Goal: Find specific page/section: Find specific page/section

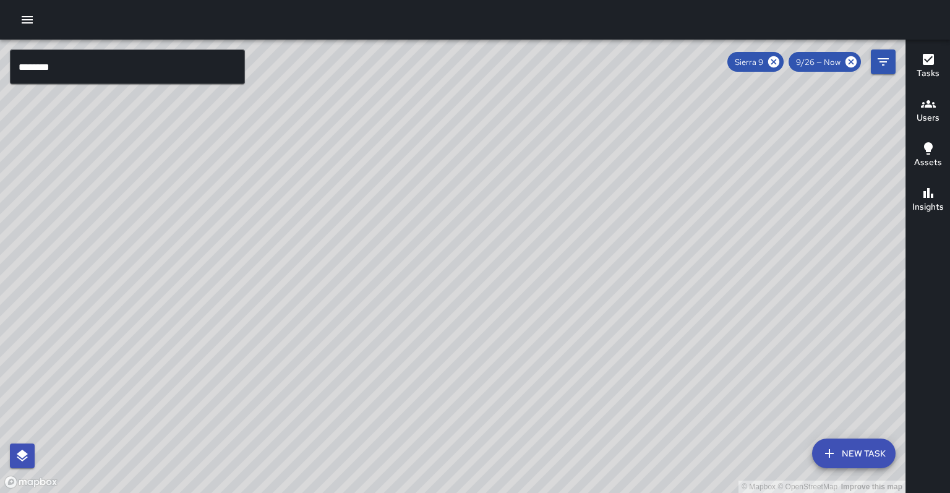
scroll to position [161, 0]
drag, startPoint x: 872, startPoint y: 421, endPoint x: 868, endPoint y: 428, distance: 8.3
click at [868, 428] on div "© Mapbox © OpenStreetMap Improve this map" at bounding box center [453, 266] width 906 height 453
click at [173, 54] on input "********" at bounding box center [127, 66] width 235 height 35
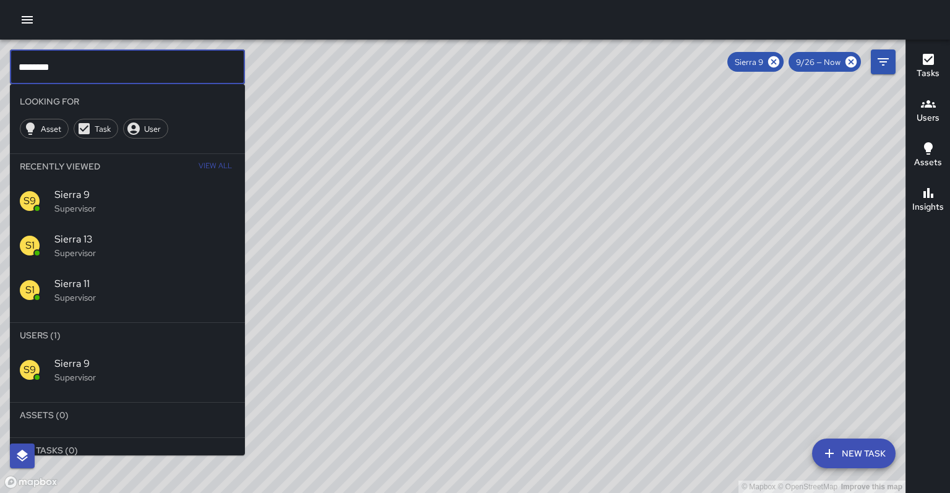
click at [172, 56] on input "********" at bounding box center [127, 66] width 235 height 35
drag, startPoint x: 157, startPoint y: 62, endPoint x: 98, endPoint y: 61, distance: 59.4
click at [153, 59] on input "********" at bounding box center [127, 66] width 235 height 35
click at [97, 61] on input "********" at bounding box center [127, 66] width 235 height 35
type input "*********"
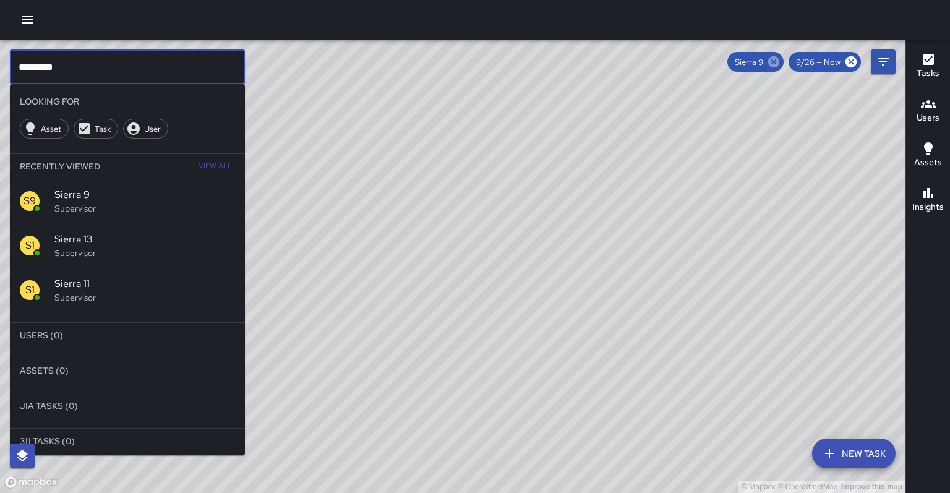
click at [781, 62] on icon at bounding box center [774, 62] width 14 height 14
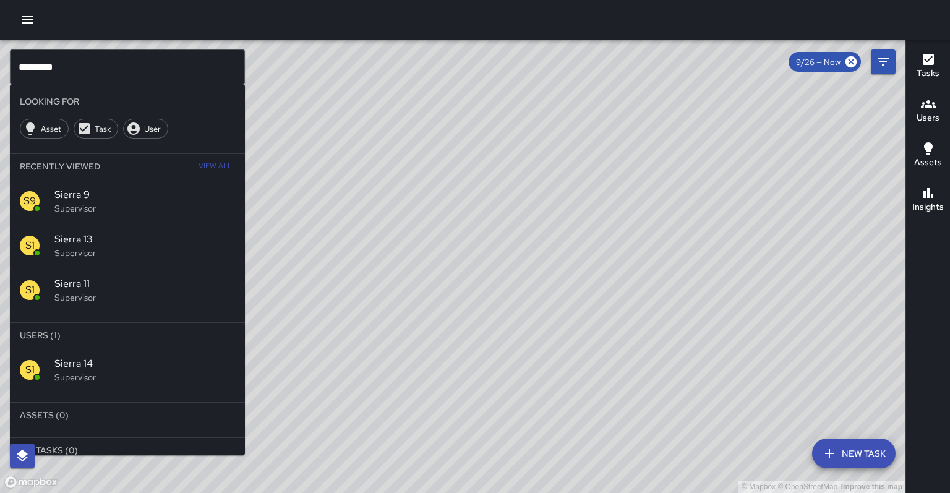
scroll to position [0, 0]
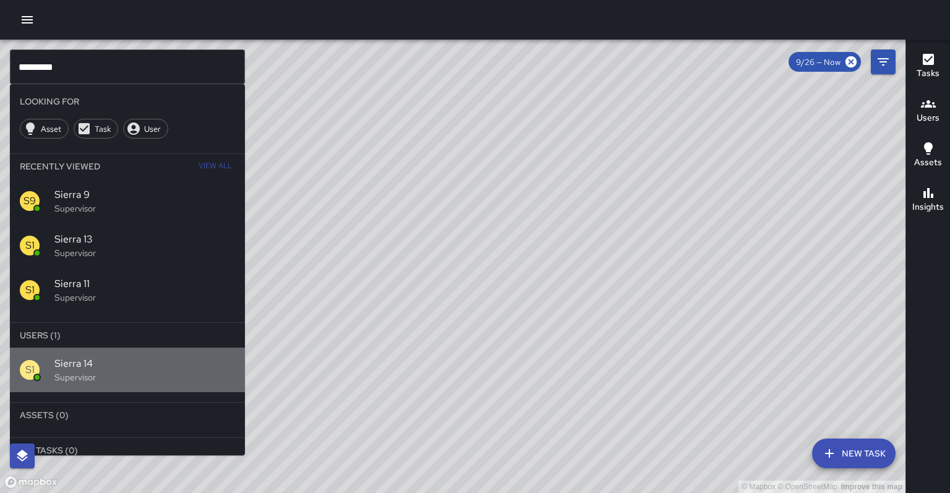
click at [79, 348] on div "S1 Sierra 14 Supervisor" at bounding box center [127, 370] width 235 height 45
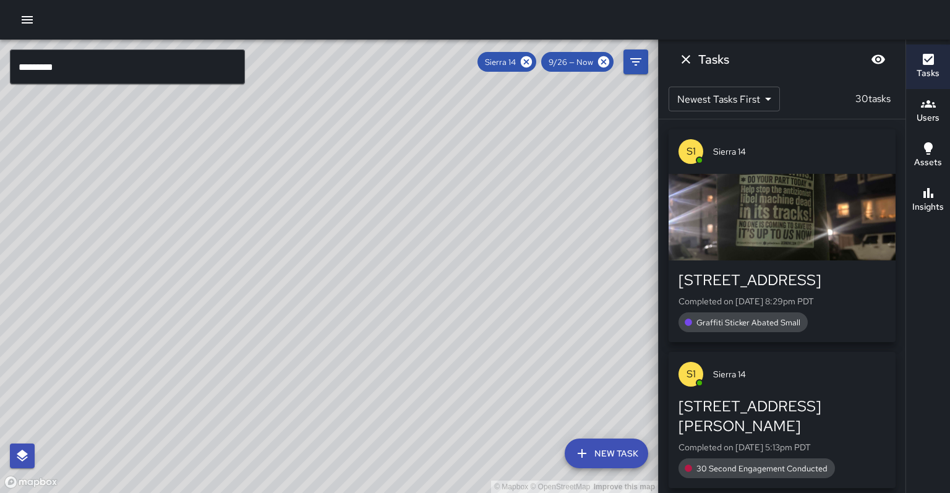
drag, startPoint x: 453, startPoint y: 145, endPoint x: 210, endPoint y: 448, distance: 388.1
click at [202, 465] on div "© Mapbox © OpenStreetMap Improve this map" at bounding box center [329, 266] width 658 height 453
drag, startPoint x: 257, startPoint y: 376, endPoint x: 191, endPoint y: 424, distance: 82.3
click at [191, 424] on div "© Mapbox © OpenStreetMap Improve this map" at bounding box center [329, 266] width 658 height 453
drag, startPoint x: 213, startPoint y: 332, endPoint x: 196, endPoint y: 381, distance: 52.4
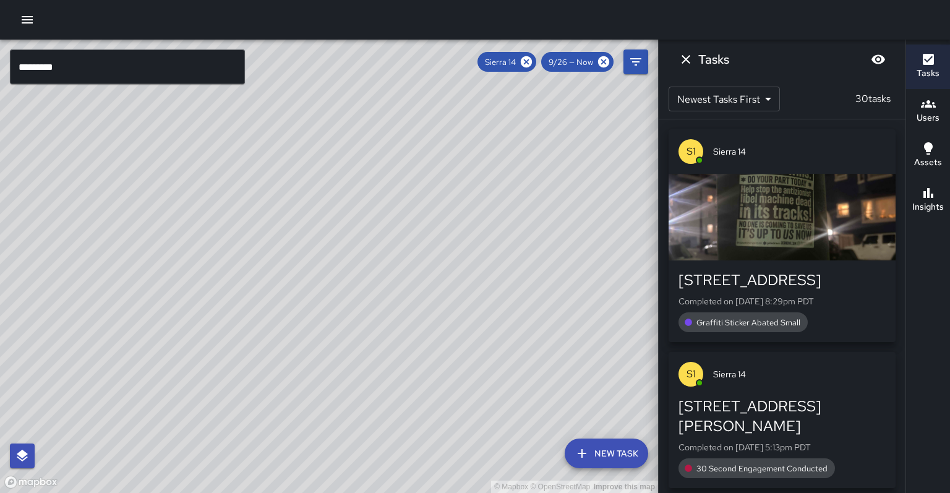
click at [199, 380] on div "© Mapbox © OpenStreetMap Improve this map" at bounding box center [329, 266] width 658 height 453
click at [744, 213] on div "button" at bounding box center [782, 217] width 227 height 87
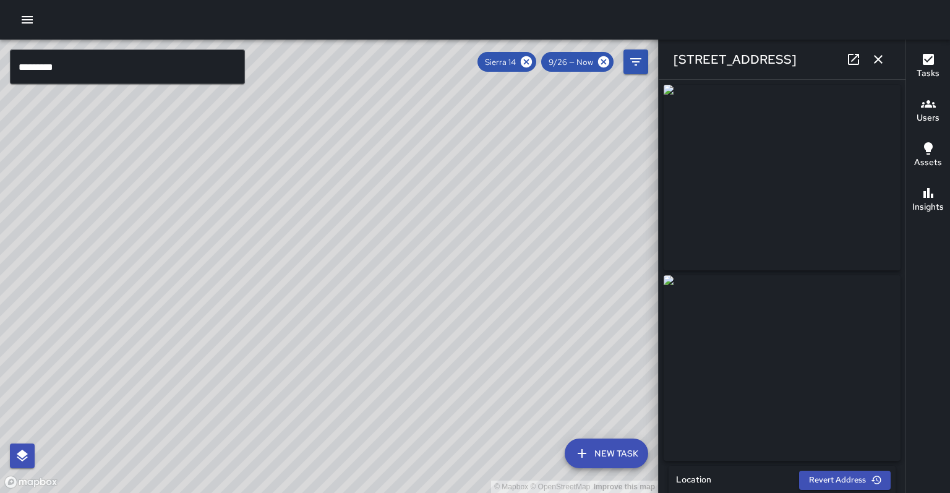
type input "**********"
click at [881, 61] on icon "button" at bounding box center [878, 59] width 9 height 9
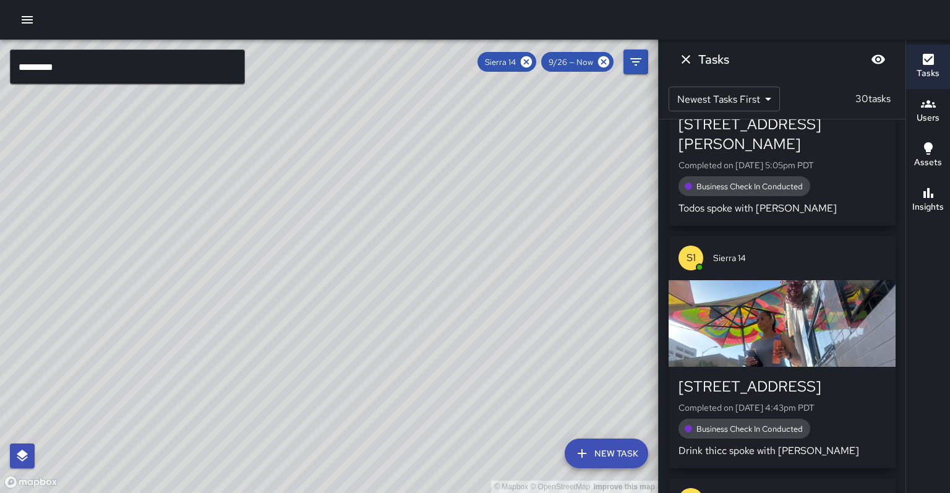
scroll to position [529, 0]
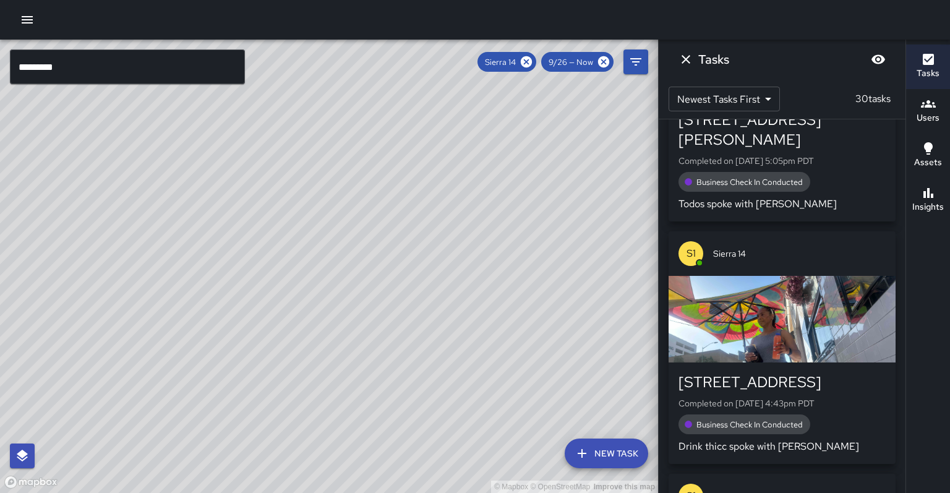
click at [839, 276] on div "button" at bounding box center [782, 319] width 227 height 87
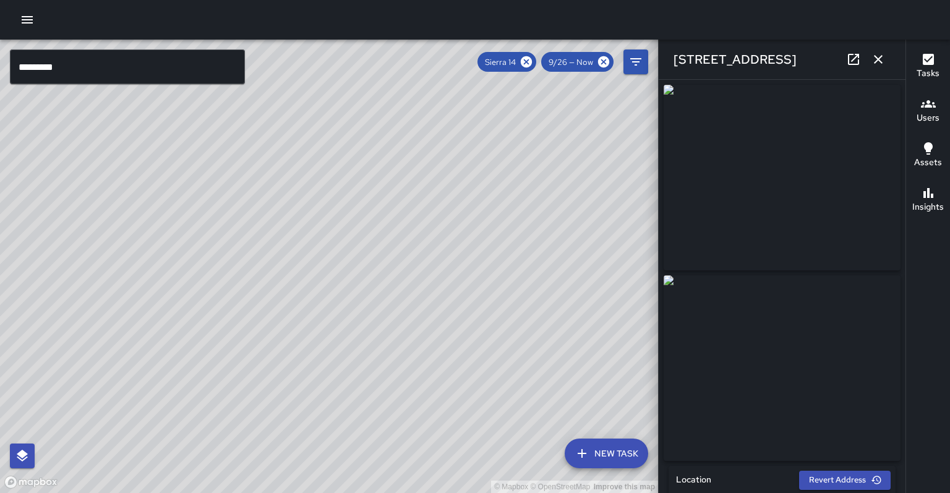
type input "**********"
click at [872, 62] on button "button" at bounding box center [878, 59] width 25 height 25
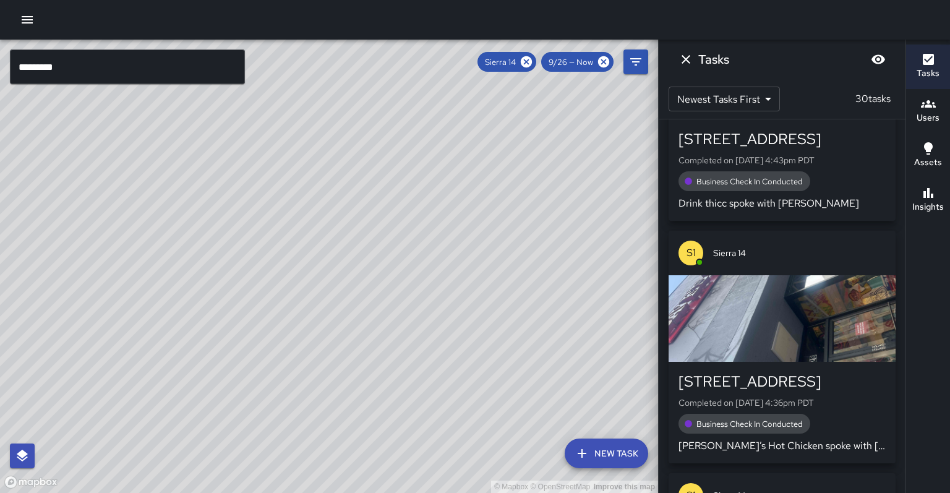
scroll to position [776, 0]
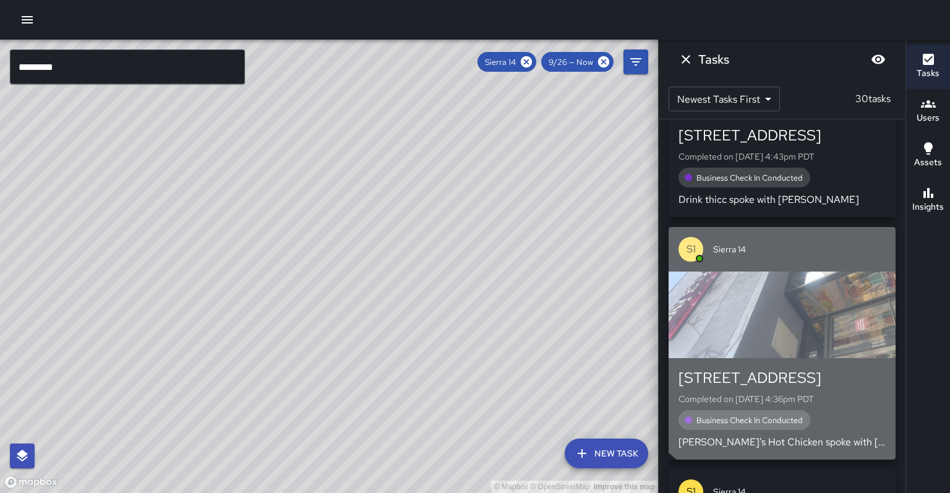
click at [815, 272] on div "button" at bounding box center [782, 315] width 227 height 87
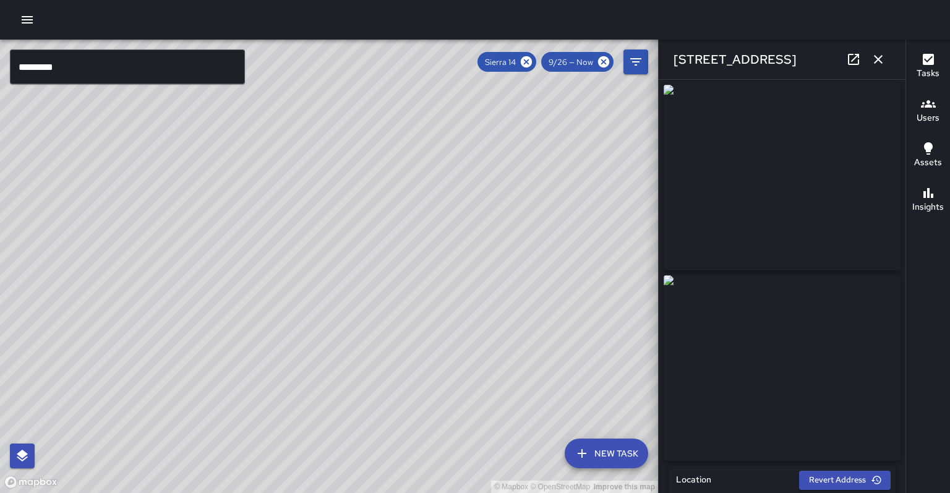
scroll to position [0, 0]
click at [882, 62] on icon "button" at bounding box center [878, 59] width 9 height 9
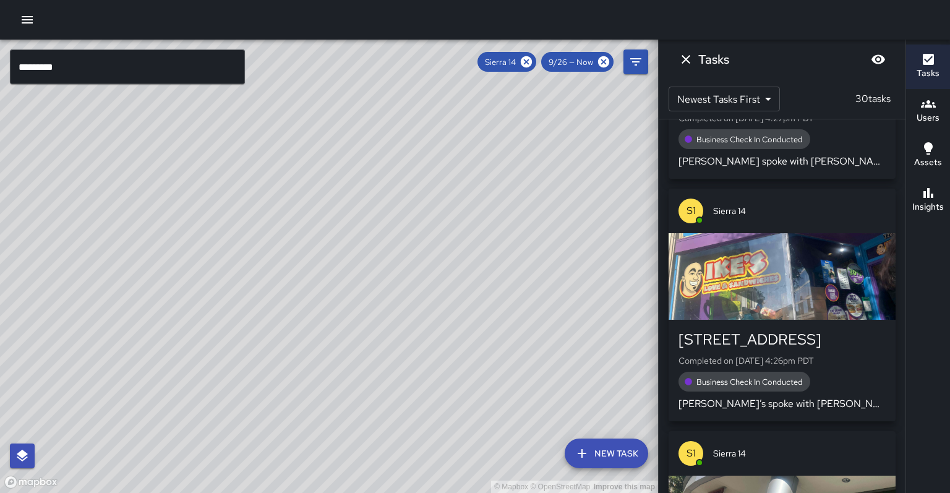
scroll to position [2269, 0]
click at [839, 233] on div "button" at bounding box center [782, 276] width 227 height 87
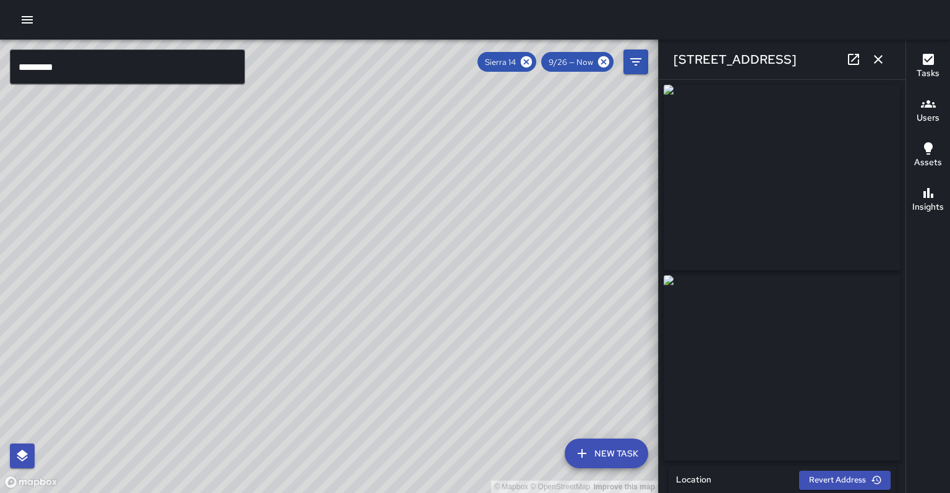
click at [881, 62] on icon "button" at bounding box center [878, 59] width 15 height 15
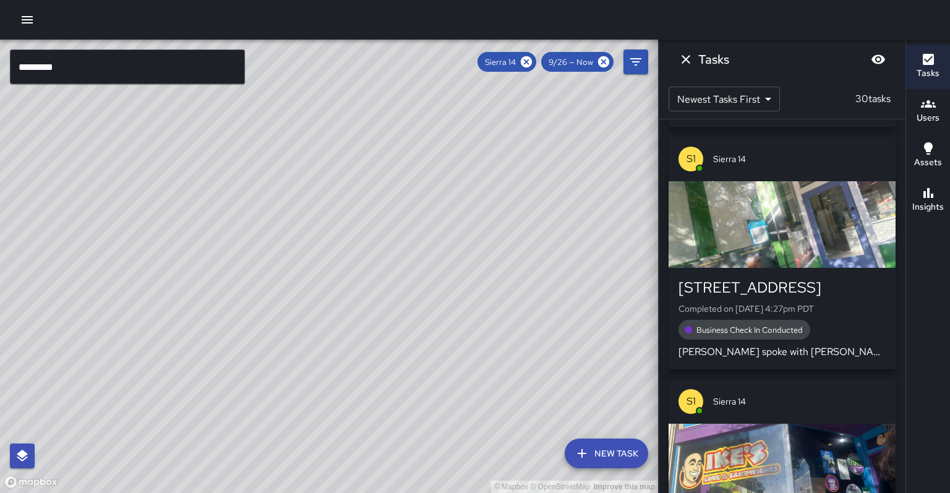
scroll to position [2042, 0]
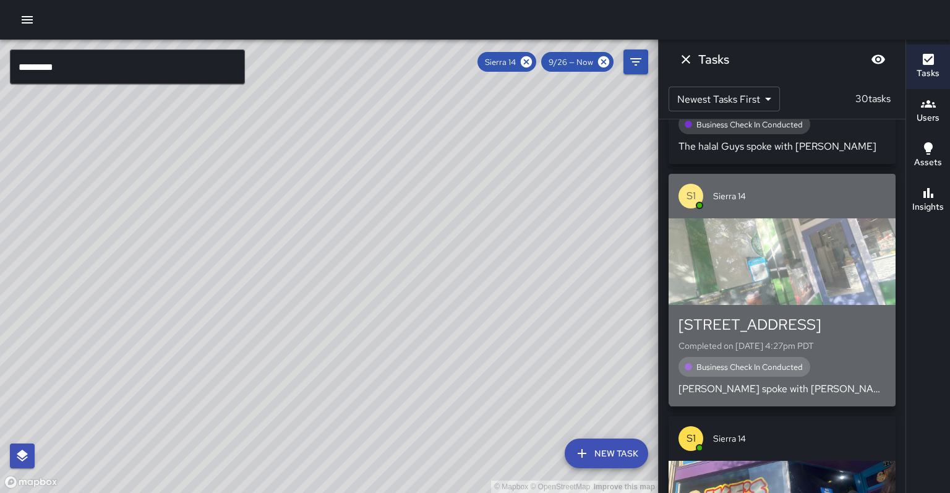
click at [843, 218] on div "button" at bounding box center [782, 261] width 227 height 87
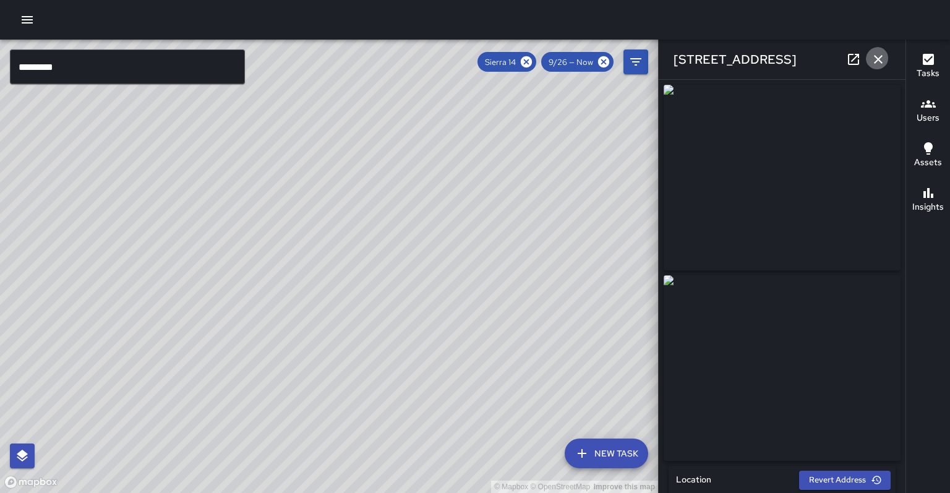
click at [883, 62] on icon "button" at bounding box center [878, 59] width 9 height 9
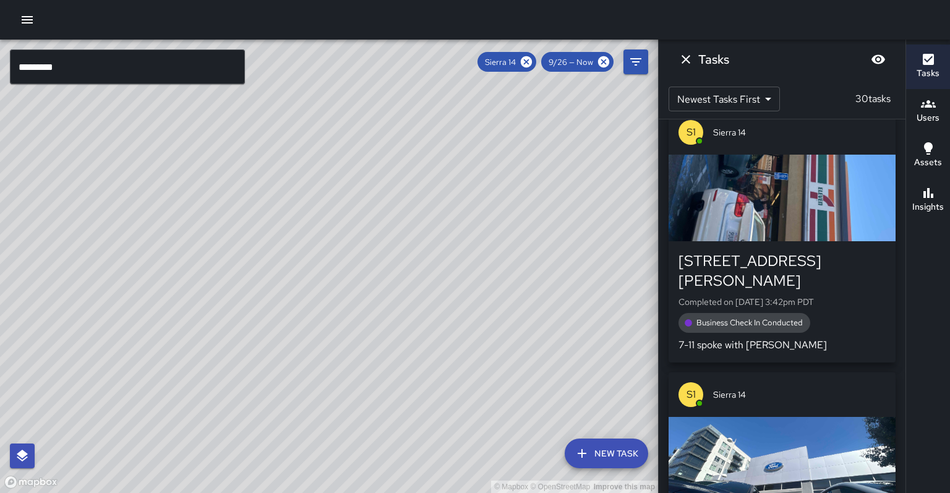
scroll to position [4836, 0]
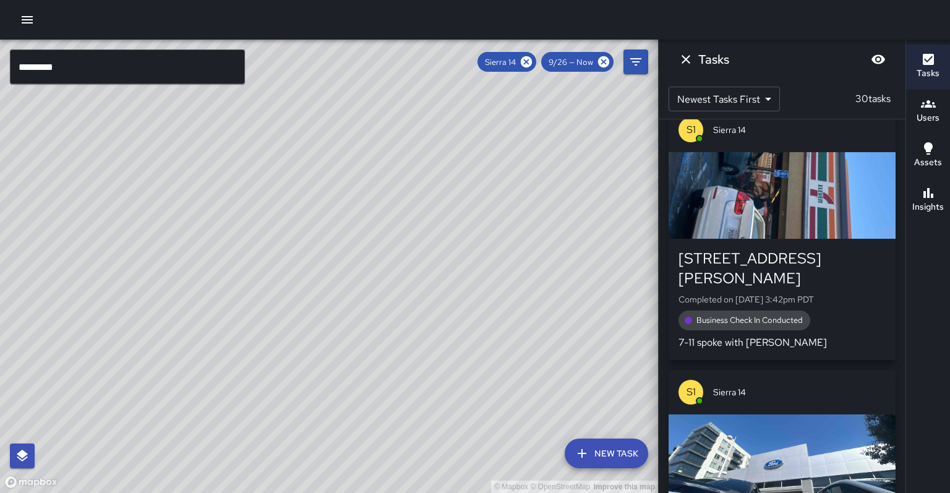
click at [814, 415] on div "button" at bounding box center [782, 458] width 227 height 87
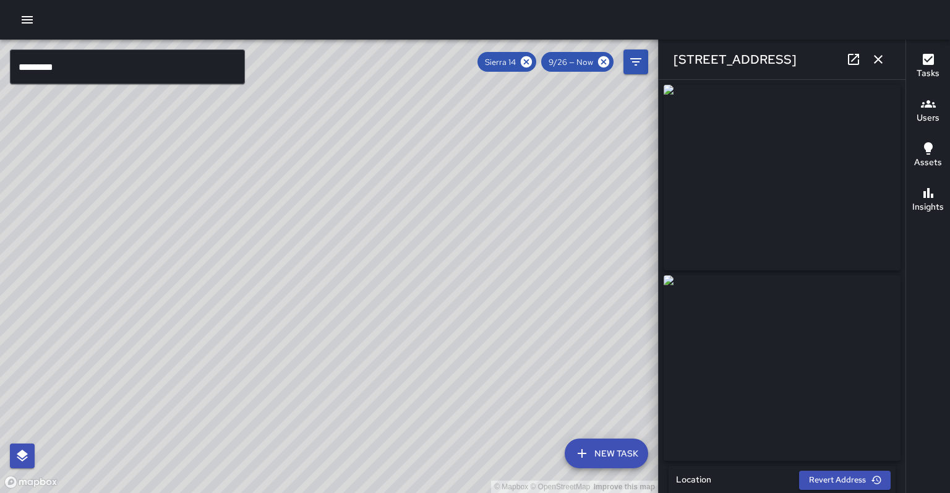
type input "**********"
click at [886, 55] on button "button" at bounding box center [878, 59] width 25 height 25
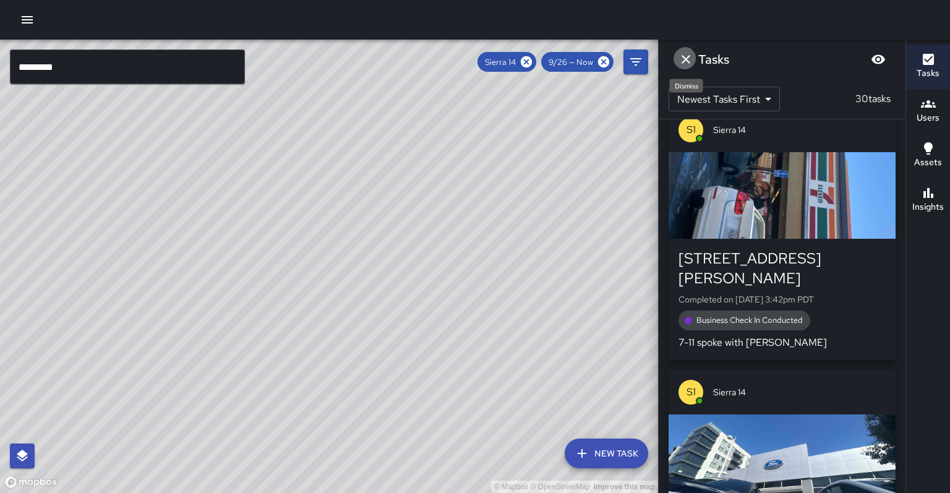
drag, startPoint x: 683, startPoint y: 59, endPoint x: 705, endPoint y: 74, distance: 26.4
click at [682, 59] on icon "Dismiss" at bounding box center [686, 59] width 15 height 15
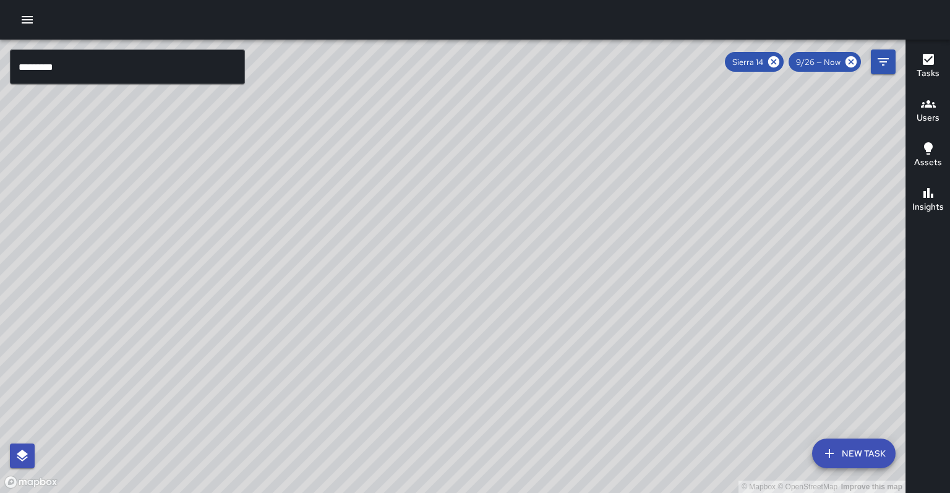
click at [784, 61] on div "Sierra 14" at bounding box center [754, 62] width 59 height 20
click at [781, 64] on icon at bounding box center [774, 62] width 14 height 14
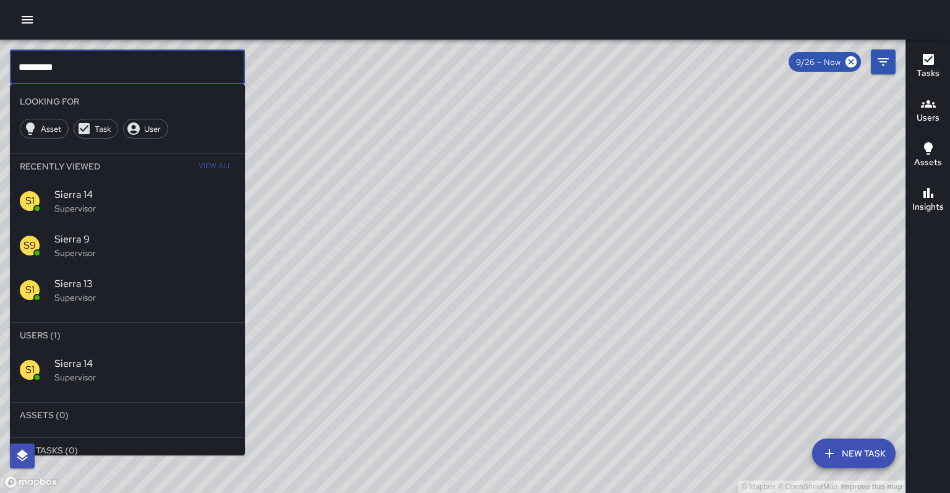
click at [165, 67] on input "*********" at bounding box center [127, 66] width 235 height 35
type input "*"
click at [221, 356] on span "Sierra 8" at bounding box center [144, 363] width 181 height 15
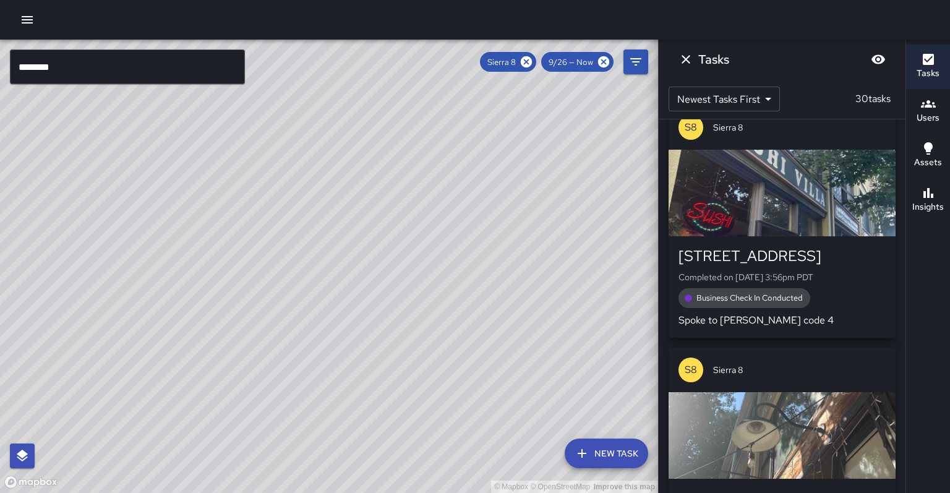
drag, startPoint x: 557, startPoint y: 191, endPoint x: 421, endPoint y: -32, distance: 260.2
click at [421, 0] on html "© Mapbox © OpenStreetMap Improve this map ******** ​ New Task Sierra 8 9/26 — N…" at bounding box center [475, 246] width 950 height 493
drag, startPoint x: 215, startPoint y: 286, endPoint x: 200, endPoint y: 333, distance: 49.7
click at [200, 333] on div "© Mapbox © OpenStreetMap Improve this map" at bounding box center [329, 266] width 658 height 453
click at [532, 63] on icon at bounding box center [526, 61] width 11 height 11
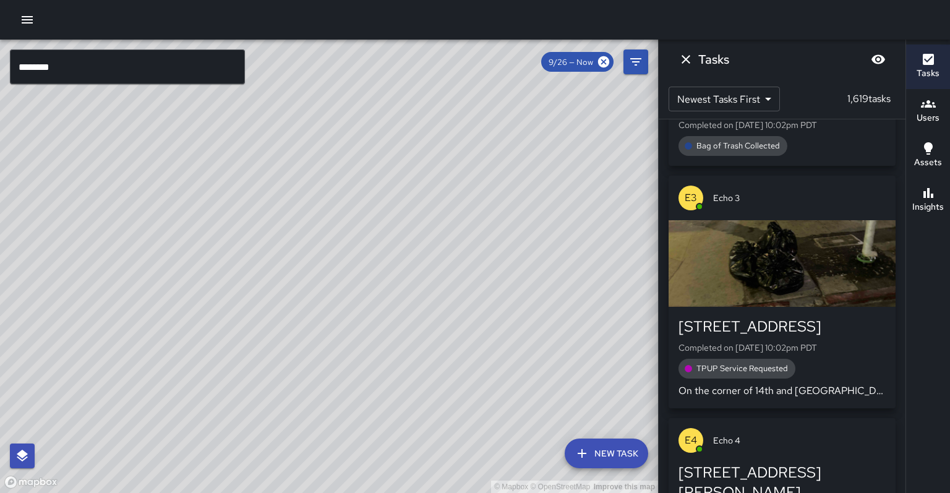
click at [64, 67] on input "********" at bounding box center [127, 66] width 235 height 35
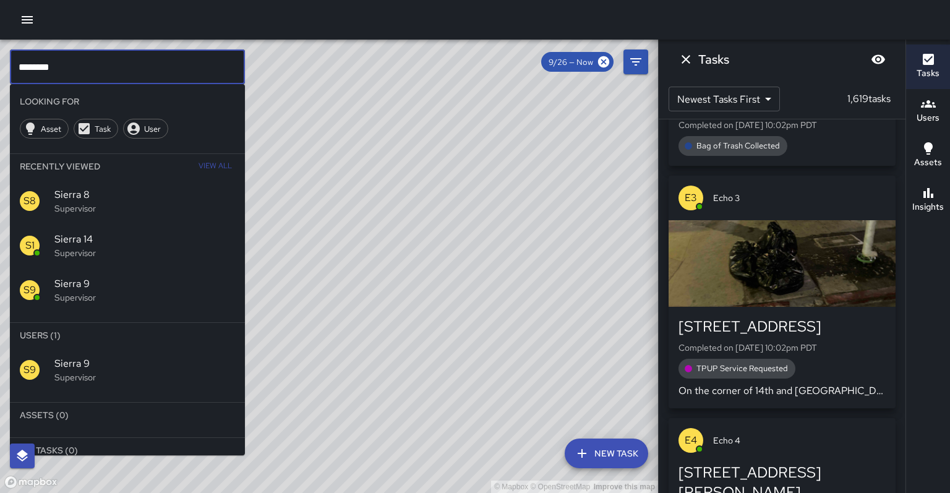
click at [123, 356] on span "Sierra 9" at bounding box center [144, 363] width 181 height 15
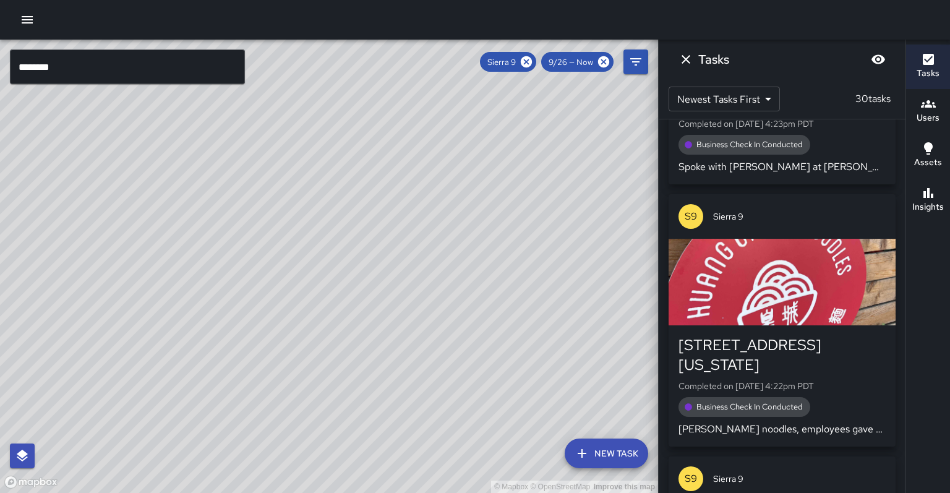
drag, startPoint x: 267, startPoint y: 265, endPoint x: 296, endPoint y: 139, distance: 129.5
click at [297, 135] on div "© Mapbox © OpenStreetMap Improve this map" at bounding box center [329, 266] width 658 height 453
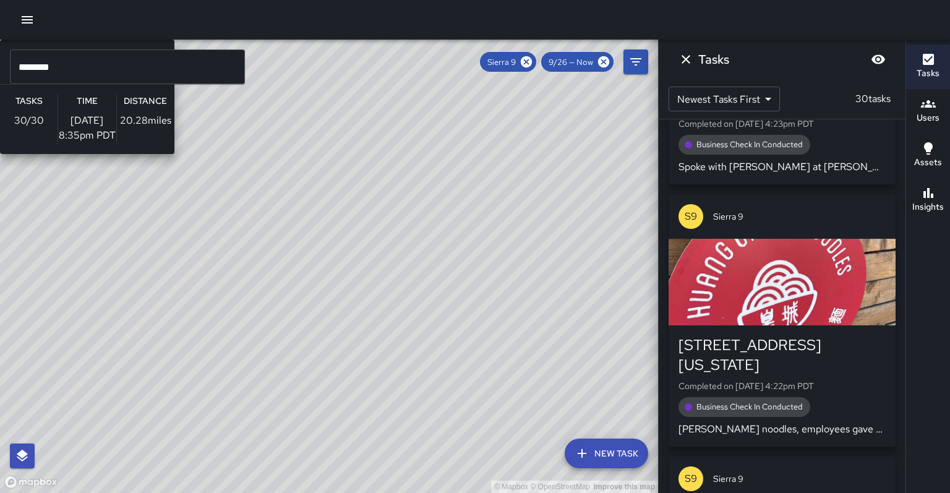
click at [207, 287] on div "© Mapbox © OpenStreetMap Improve this map S9 Sierra 9 Supervisor Tasks 30 / 30 …" at bounding box center [329, 266] width 658 height 453
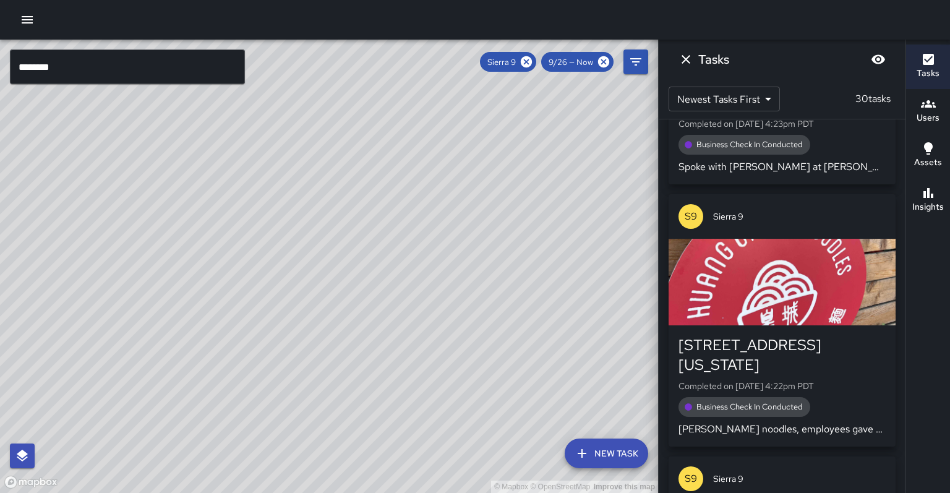
click at [950, 184] on button "Insights" at bounding box center [928, 200] width 44 height 45
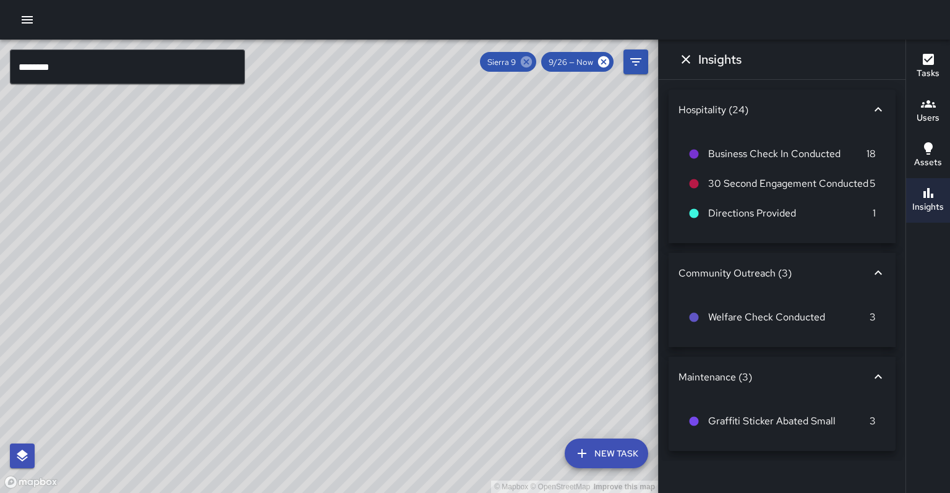
click at [533, 62] on icon at bounding box center [527, 62] width 14 height 14
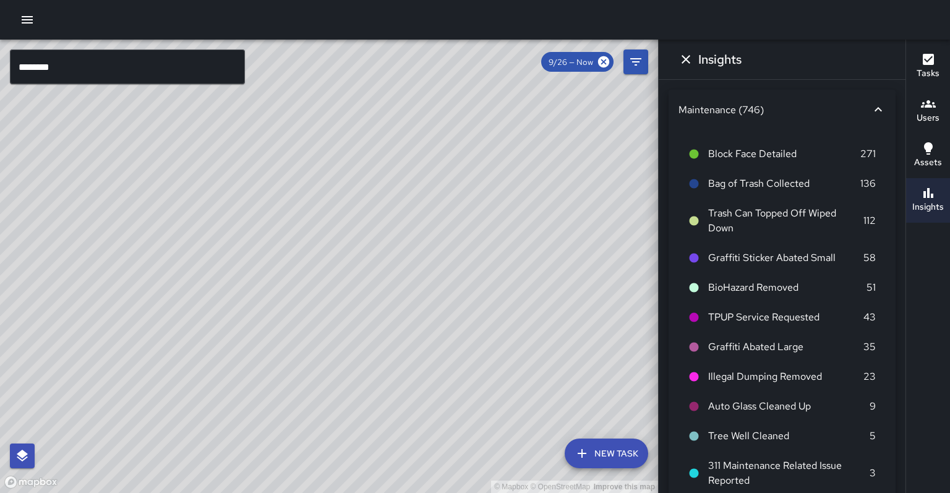
click at [104, 69] on input "********" at bounding box center [127, 66] width 235 height 35
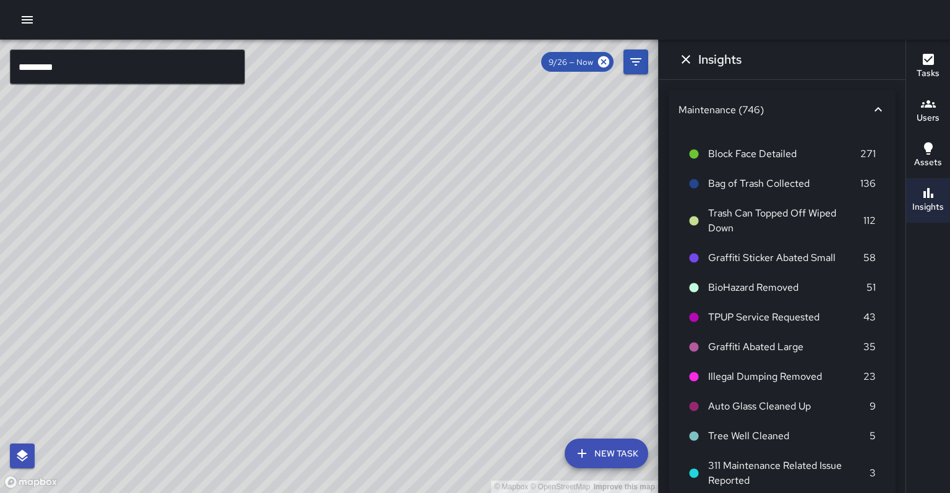
click at [126, 68] on input "*********" at bounding box center [127, 66] width 235 height 35
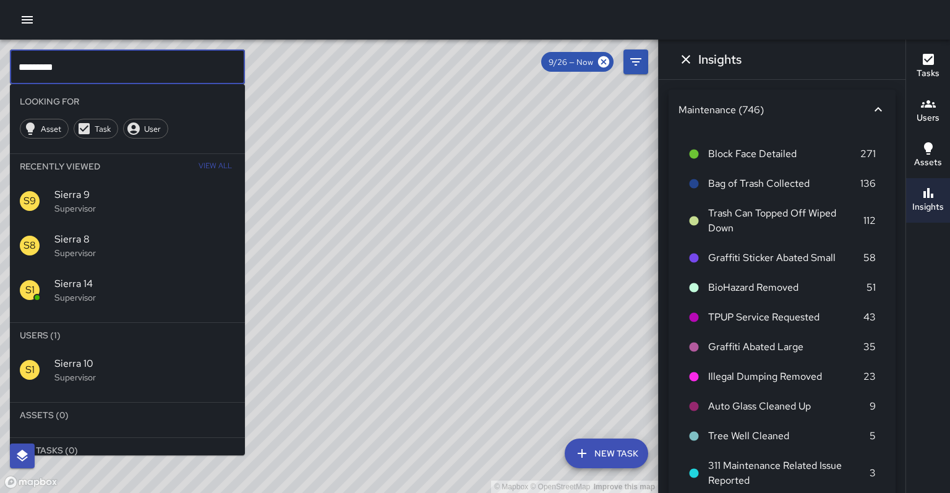
click at [109, 356] on span "Sierra 10" at bounding box center [144, 363] width 181 height 15
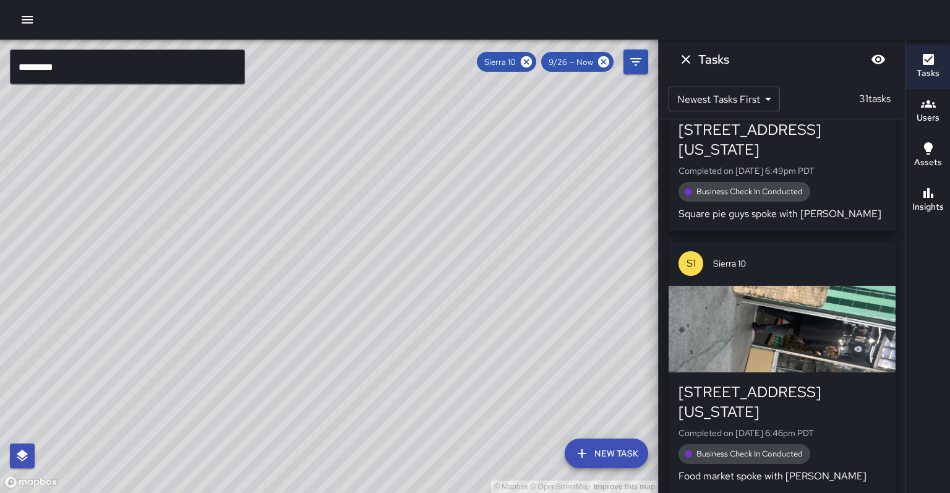
drag, startPoint x: 309, startPoint y: 225, endPoint x: 204, endPoint y: 285, distance: 121.1
click at [282, 280] on div "© Mapbox © OpenStreetMap Improve this map" at bounding box center [329, 266] width 658 height 453
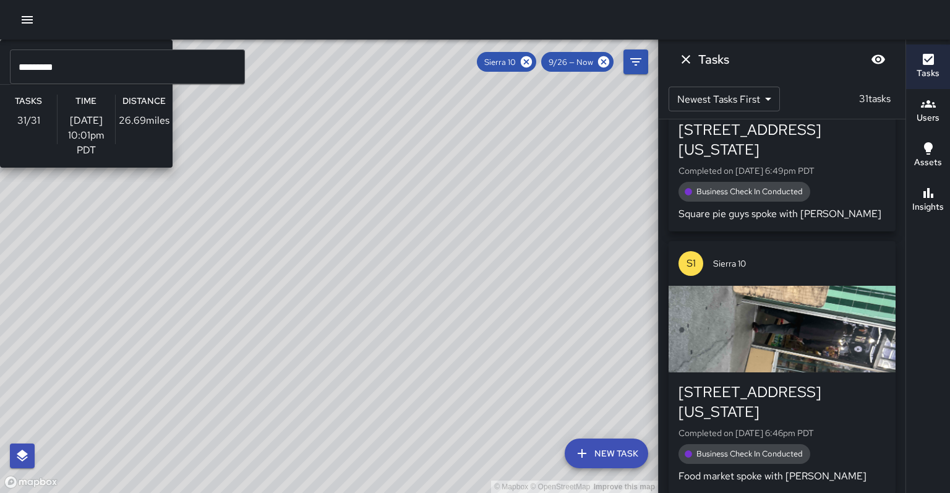
click at [185, 307] on div "© Mapbox © OpenStreetMap Improve this map S1 Sierra 10 Supervisor Tasks 31 / 31…" at bounding box center [329, 266] width 658 height 453
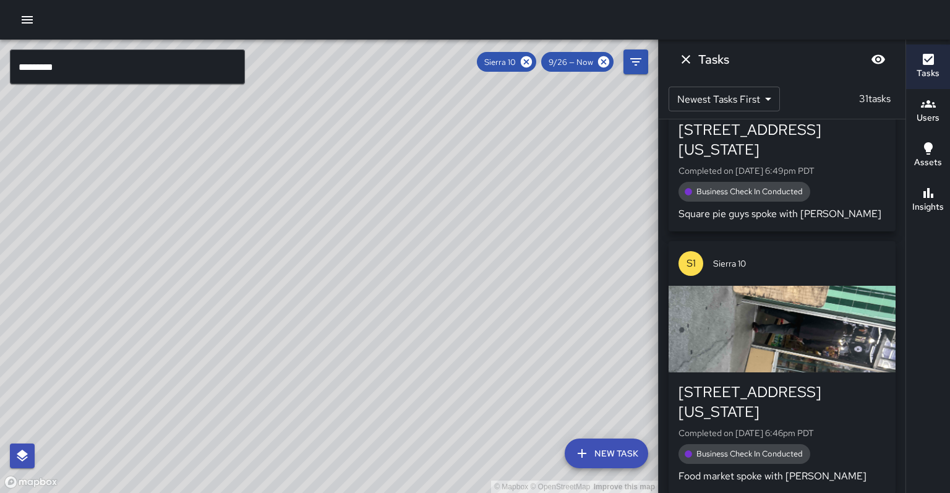
click at [924, 188] on icon "button" at bounding box center [928, 193] width 15 height 15
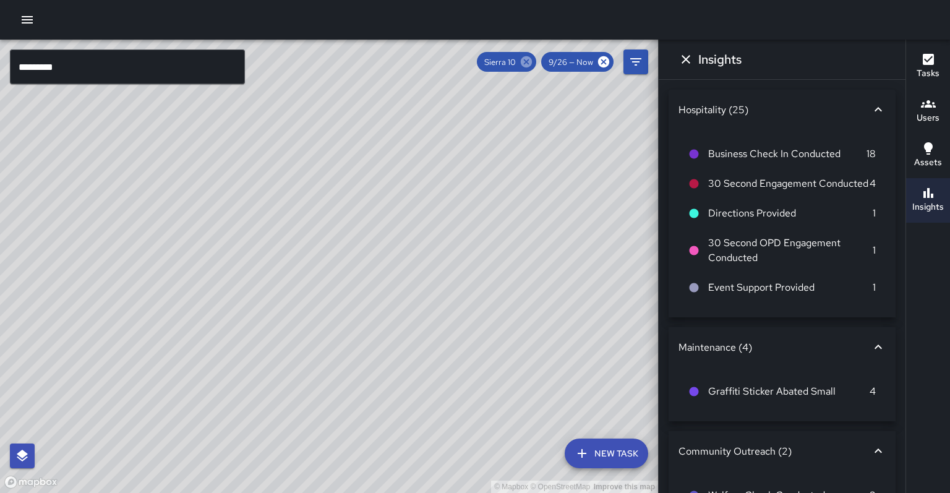
click at [532, 65] on icon at bounding box center [526, 61] width 11 height 11
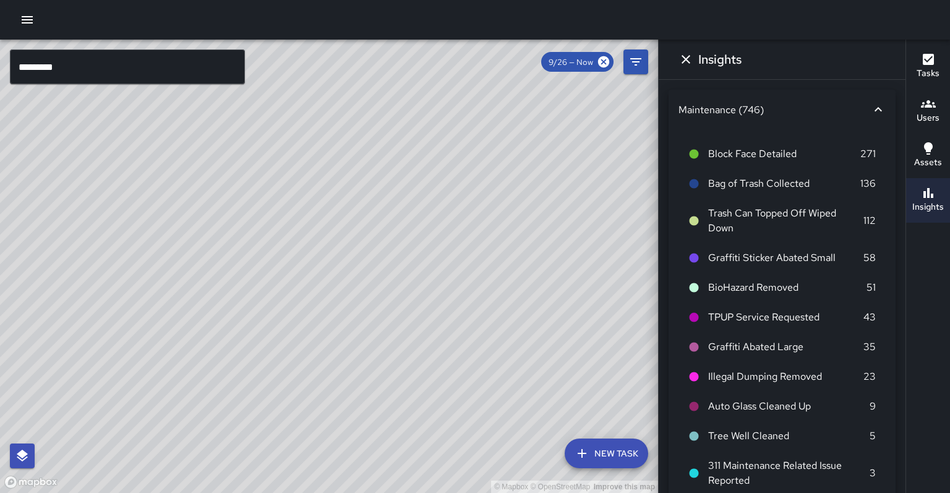
click at [72, 64] on input "*********" at bounding box center [127, 66] width 235 height 35
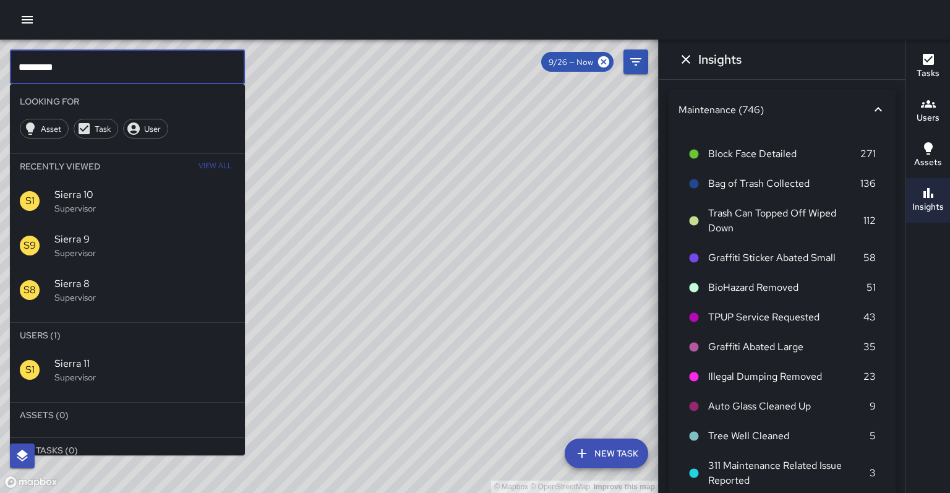
click at [132, 356] on span "Sierra 11" at bounding box center [144, 363] width 181 height 15
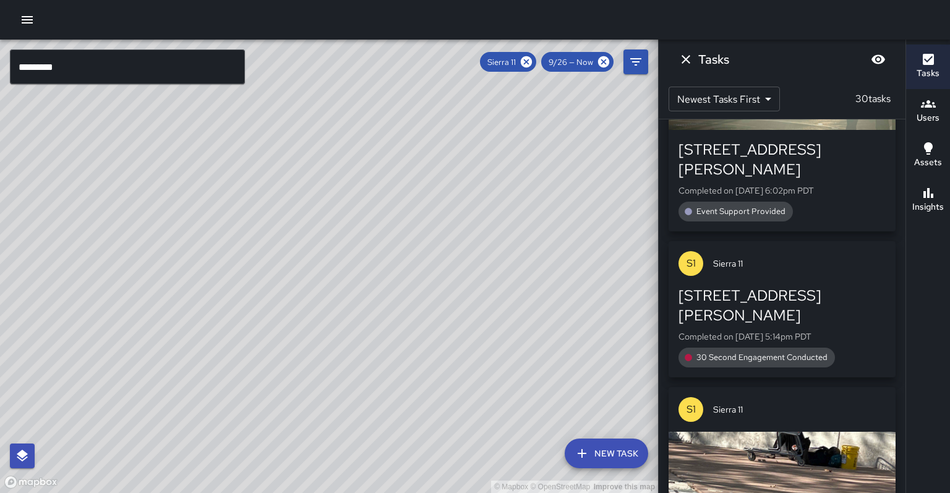
drag, startPoint x: 212, startPoint y: 305, endPoint x: 132, endPoint y: 480, distance: 192.2
click at [132, 480] on div "© Mapbox © OpenStreetMap Improve this map" at bounding box center [329, 266] width 658 height 453
drag, startPoint x: 228, startPoint y: 324, endPoint x: 188, endPoint y: 467, distance: 148.3
click at [186, 471] on div "© Mapbox © OpenStreetMap Improve this map" at bounding box center [329, 266] width 658 height 453
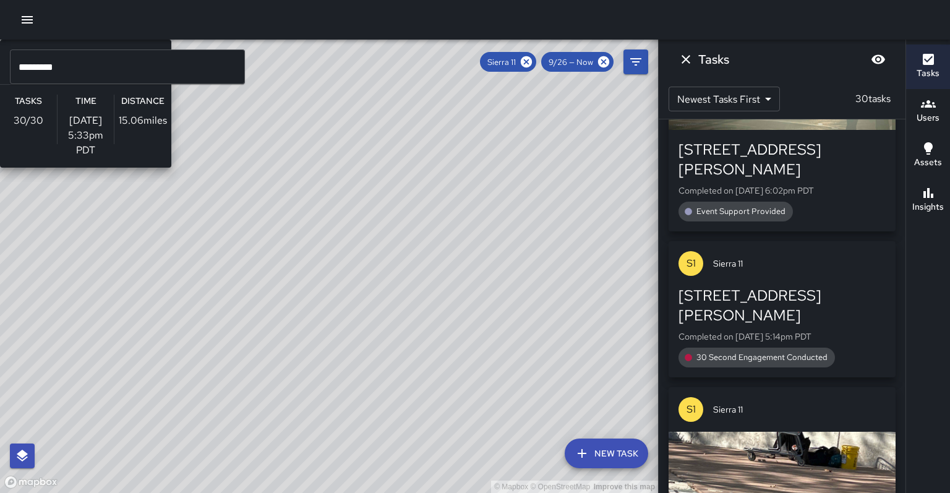
click at [280, 334] on div "© Mapbox © OpenStreetMap Improve this map S1 Sierra 11 Supervisor Tasks 30 / 30…" at bounding box center [329, 266] width 658 height 453
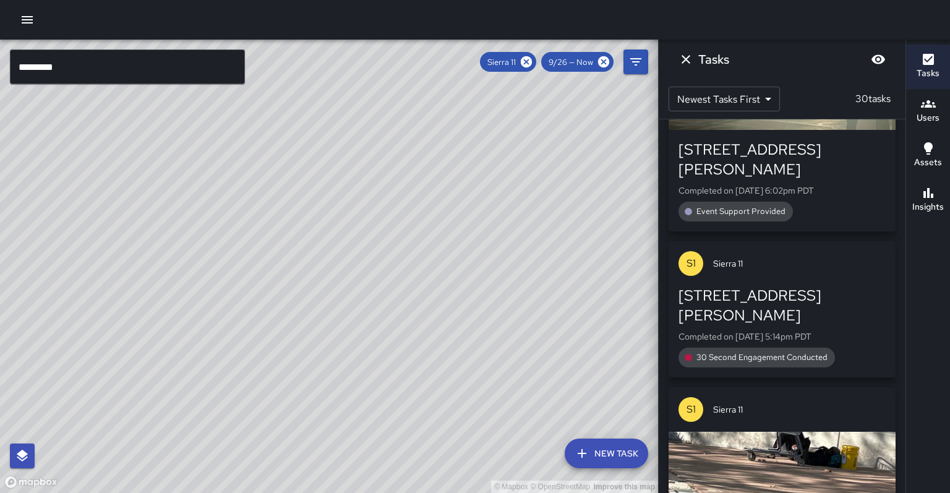
click at [928, 200] on h6 "Insights" at bounding box center [929, 207] width 32 height 14
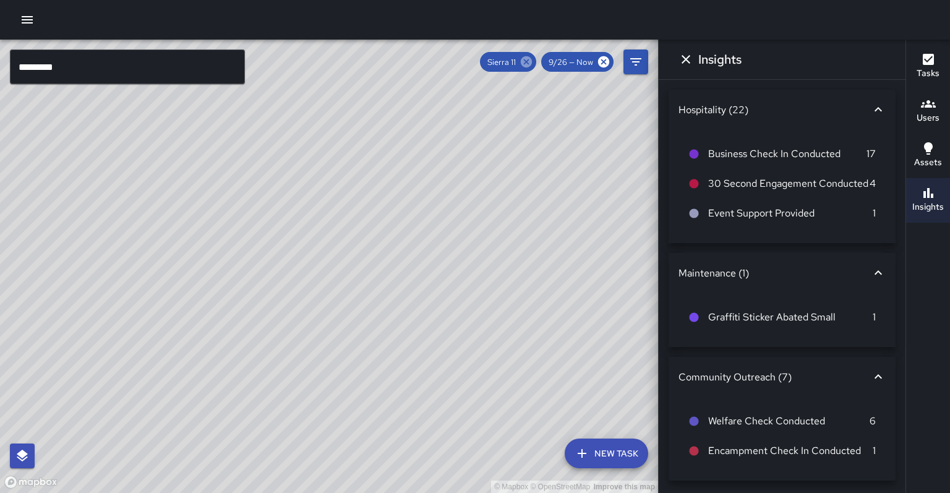
click at [532, 61] on icon at bounding box center [526, 61] width 11 height 11
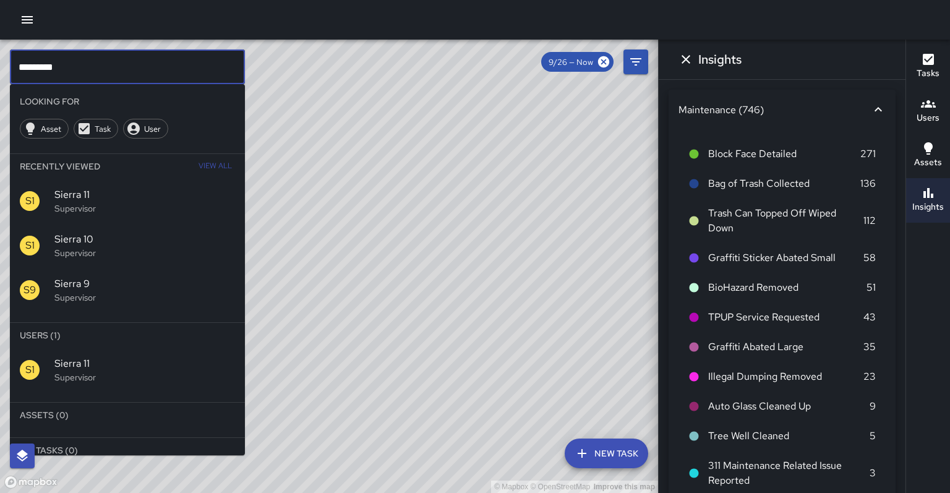
click at [140, 62] on input "*********" at bounding box center [127, 66] width 235 height 35
click at [104, 371] on p "Supervisor" at bounding box center [144, 377] width 181 height 12
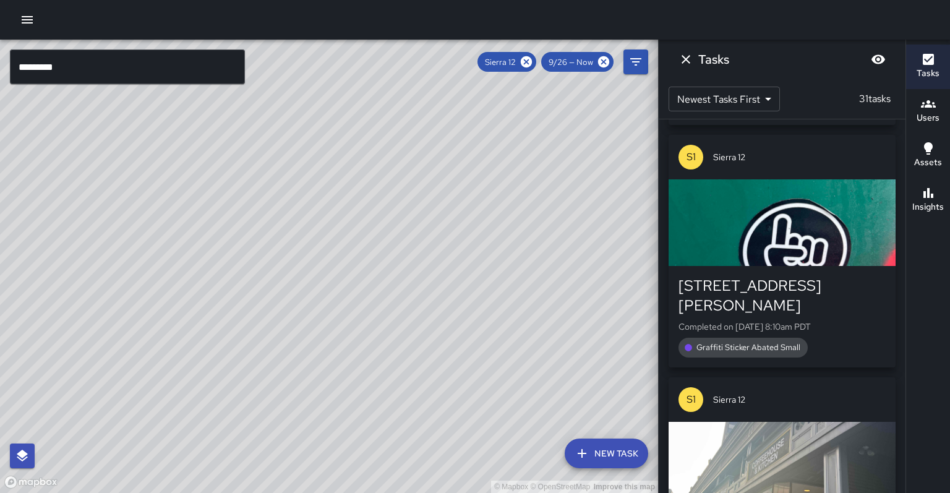
drag, startPoint x: 207, startPoint y: 295, endPoint x: 306, endPoint y: 174, distance: 156.5
click at [303, 173] on div "© Mapbox © OpenStreetMap Improve this map" at bounding box center [329, 266] width 658 height 453
drag, startPoint x: 450, startPoint y: 131, endPoint x: 468, endPoint y: 64, distance: 69.2
click at [468, 64] on div "© Mapbox © OpenStreetMap Improve this map" at bounding box center [329, 266] width 658 height 453
drag, startPoint x: 455, startPoint y: 135, endPoint x: 236, endPoint y: 117, distance: 220.4
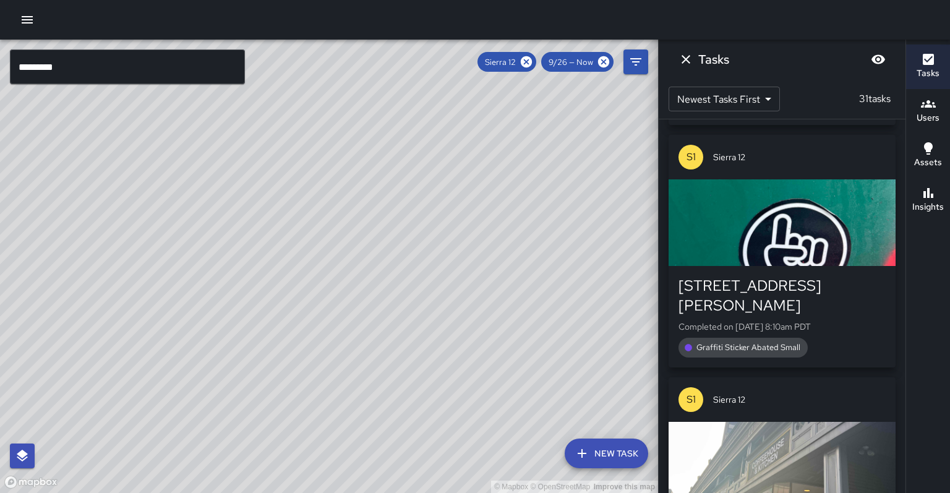
click at [411, 193] on div "© Mapbox © OpenStreetMap Improve this map" at bounding box center [329, 266] width 658 height 453
click at [532, 64] on icon at bounding box center [526, 61] width 11 height 11
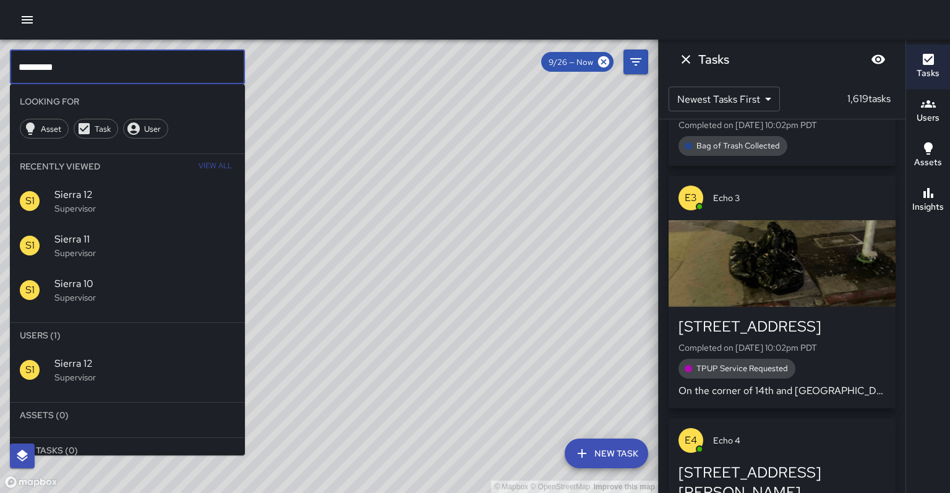
click at [186, 67] on input "*********" at bounding box center [127, 66] width 235 height 35
click at [173, 371] on p "Supervisor" at bounding box center [144, 377] width 181 height 12
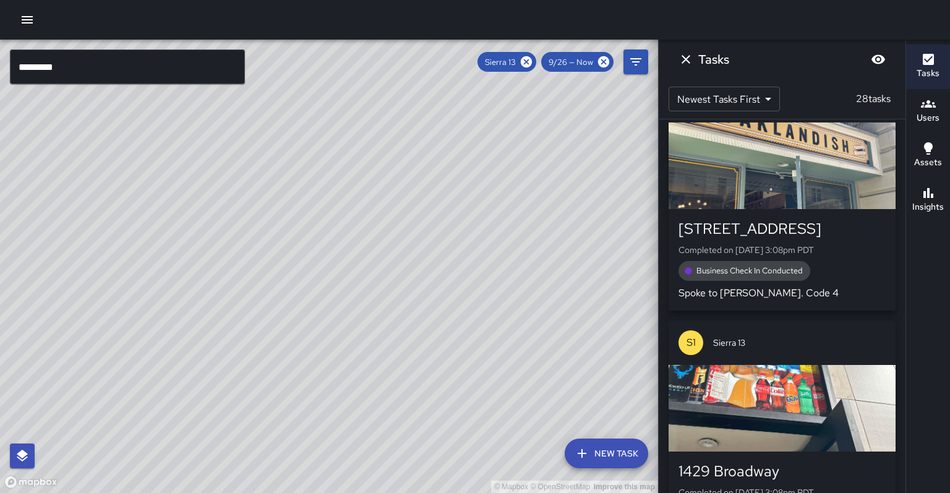
drag, startPoint x: 465, startPoint y: 254, endPoint x: 561, endPoint y: 187, distance: 117.2
click at [561, 187] on div "© Mapbox © OpenStreetMap Improve this map" at bounding box center [329, 266] width 658 height 453
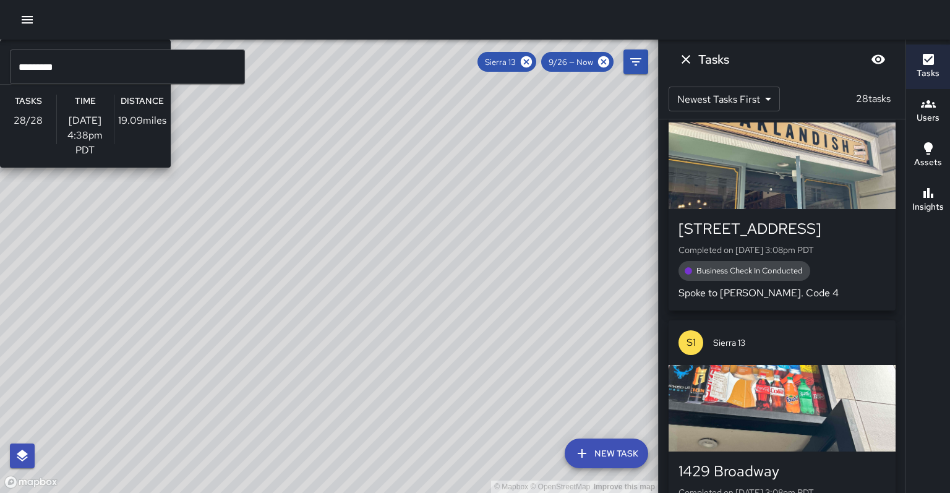
click at [366, 197] on div "© Mapbox © OpenStreetMap Improve this map S1 Sierra 13 Supervisor Tasks 28 / 28…" at bounding box center [329, 266] width 658 height 453
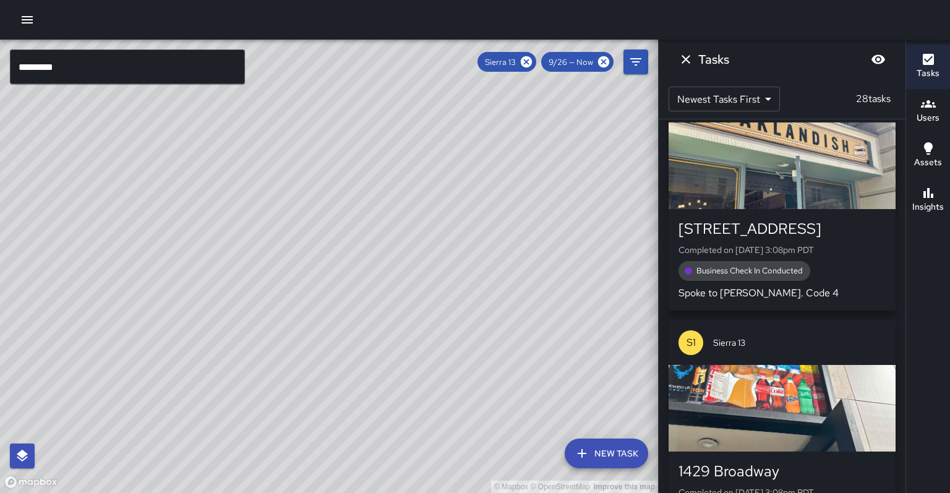
click at [896, 193] on div "S1 Sierra 13 [GEOGRAPHIC_DATA] Completed on [DATE] 10:22pm PDT 30 Second Engage…" at bounding box center [782, 306] width 247 height 374
click at [911, 192] on button "Insights" at bounding box center [928, 200] width 44 height 45
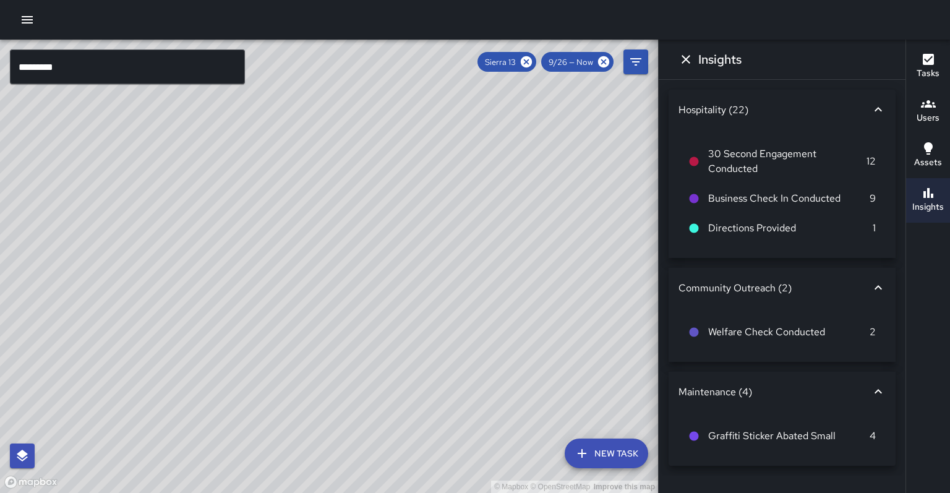
scroll to position [0, 0]
click at [532, 62] on icon at bounding box center [526, 61] width 11 height 11
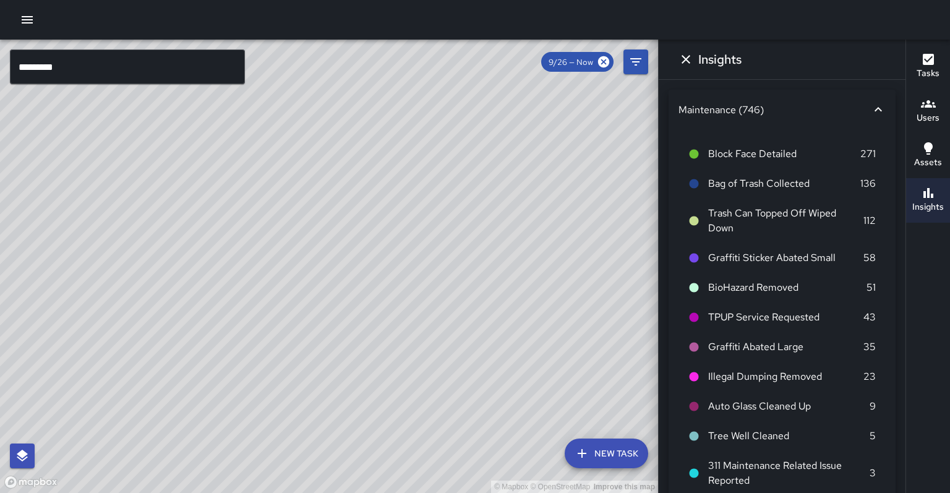
click at [77, 66] on input "*********" at bounding box center [127, 66] width 235 height 35
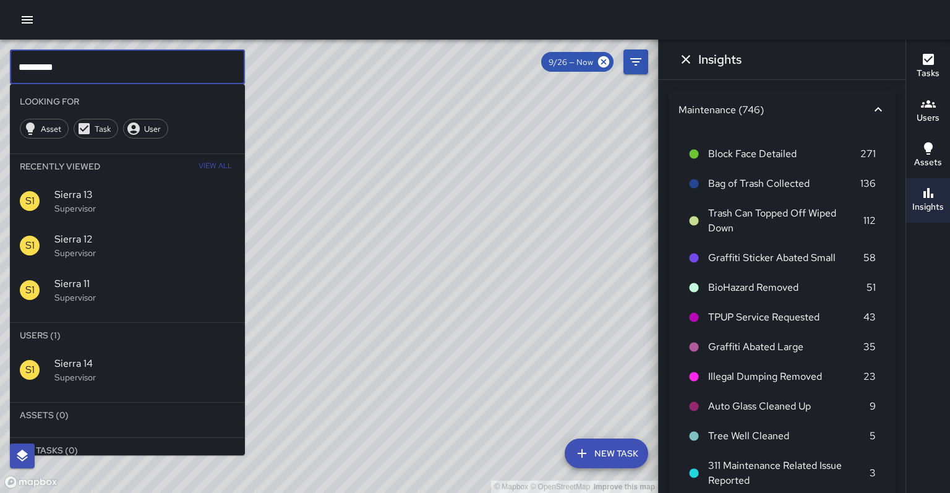
type input "*********"
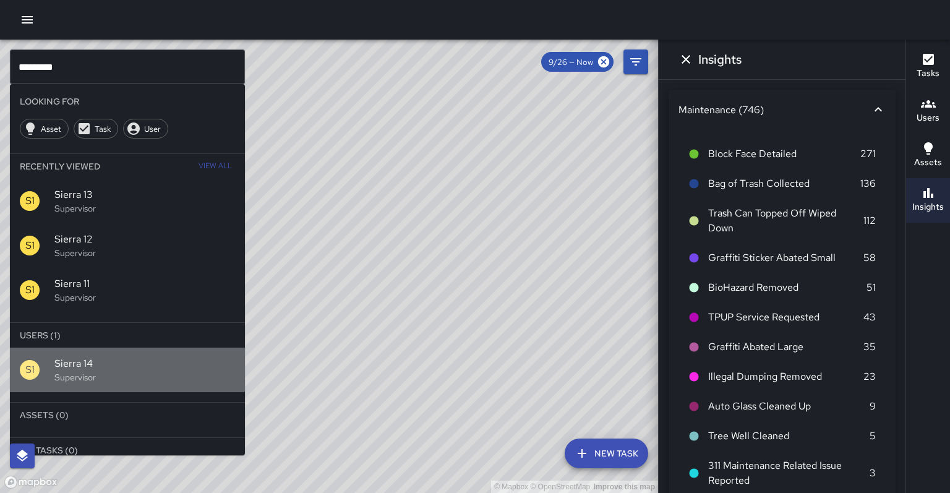
click at [115, 348] on div "S1 Sierra 14 Supervisor" at bounding box center [127, 370] width 235 height 45
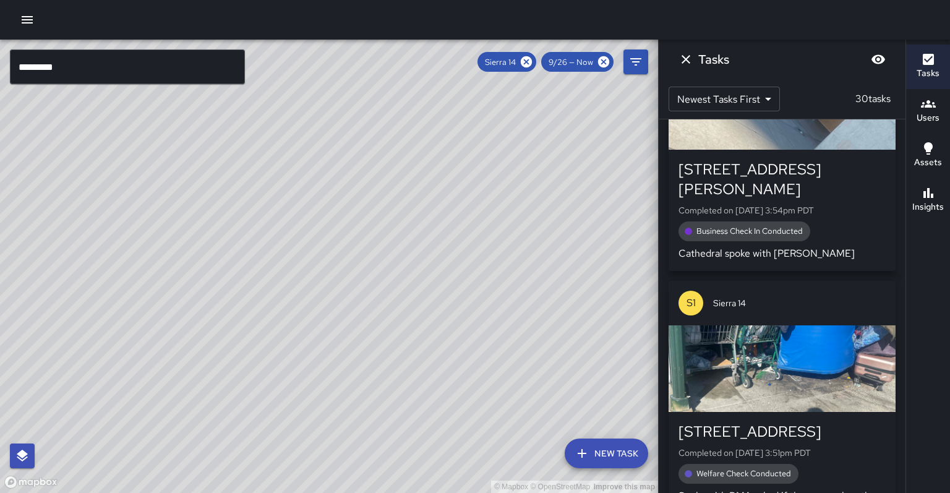
drag, startPoint x: 420, startPoint y: 322, endPoint x: 247, endPoint y: 471, distance: 229.0
click at [247, 471] on div "© Mapbox © OpenStreetMap Improve this map" at bounding box center [329, 266] width 658 height 453
click at [317, 187] on div "© Mapbox © OpenStreetMap Improve this map S1 Sierra 14 Supervisor Tasks 30 / 30…" at bounding box center [329, 266] width 658 height 453
click at [927, 188] on icon "button" at bounding box center [929, 193] width 10 height 10
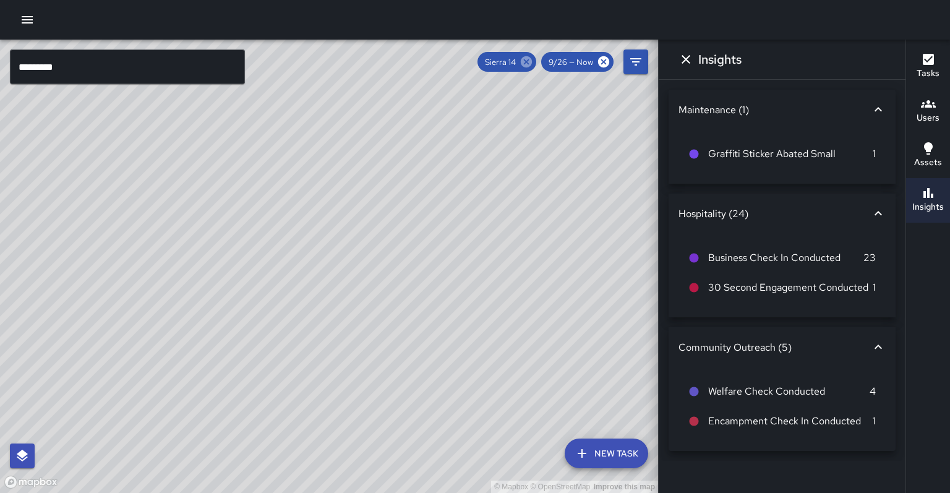
click at [532, 60] on icon at bounding box center [526, 61] width 11 height 11
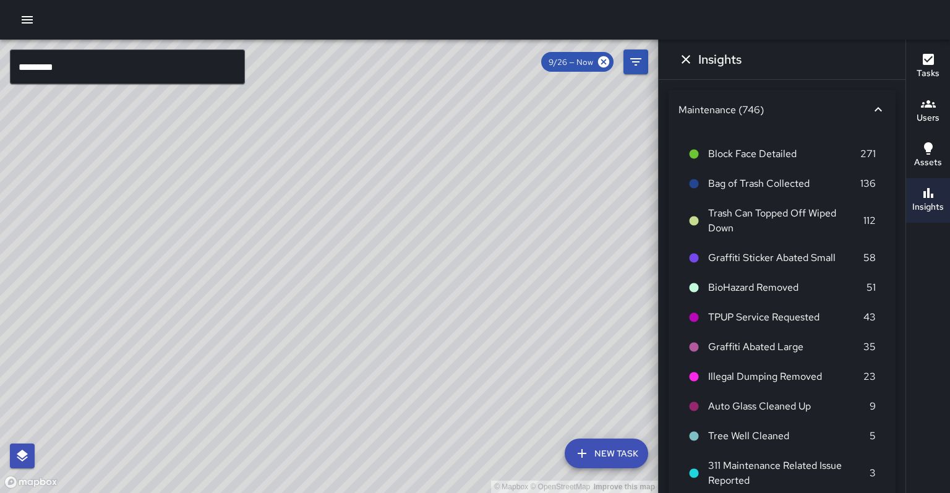
drag, startPoint x: 470, startPoint y: 235, endPoint x: 486, endPoint y: 228, distance: 17.2
click at [486, 228] on div "© Mapbox © OpenStreetMap Improve this map" at bounding box center [329, 266] width 658 height 453
drag, startPoint x: 363, startPoint y: 191, endPoint x: 364, endPoint y: 154, distance: 36.5
click at [364, 154] on div "© Mapbox © OpenStreetMap Improve this map" at bounding box center [329, 266] width 658 height 453
